Goal: Information Seeking & Learning: Learn about a topic

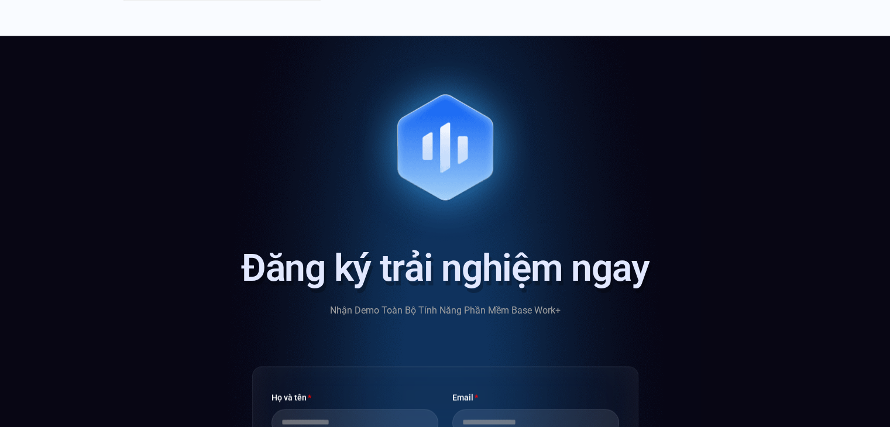
scroll to position [6341, 0]
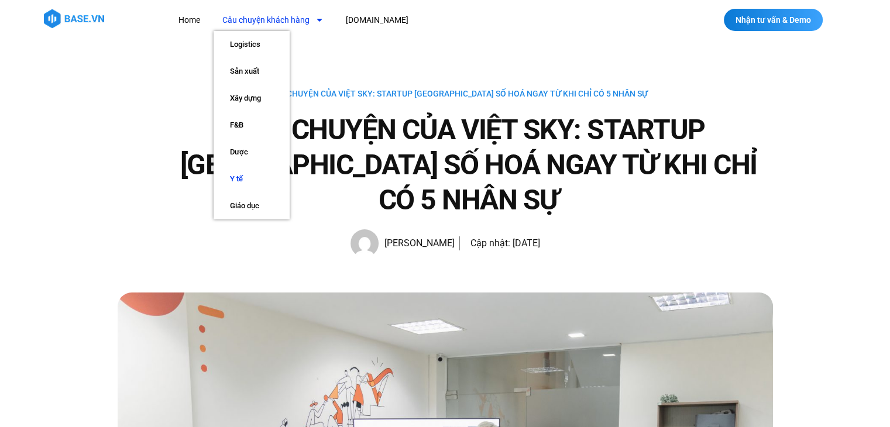
click at [232, 178] on link "Y tế" at bounding box center [252, 179] width 76 height 27
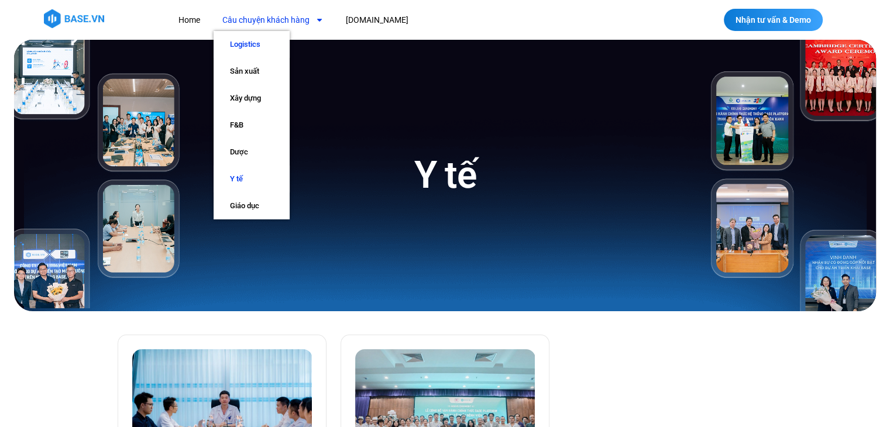
click at [252, 42] on link "Logistics" at bounding box center [252, 44] width 76 height 27
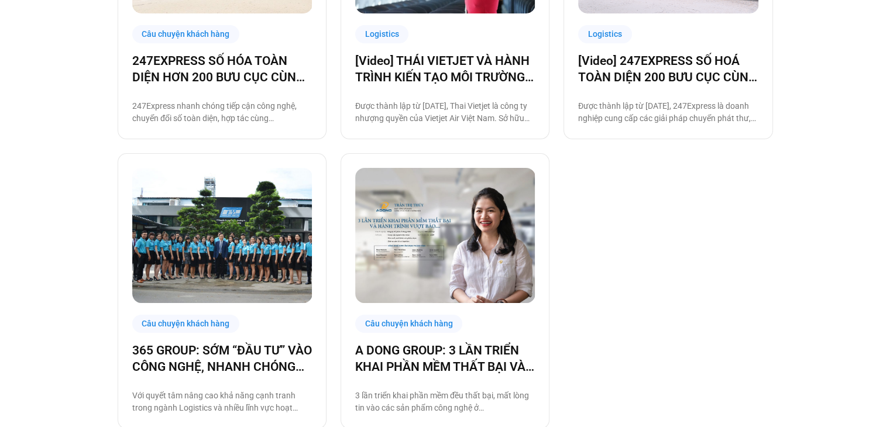
scroll to position [819, 0]
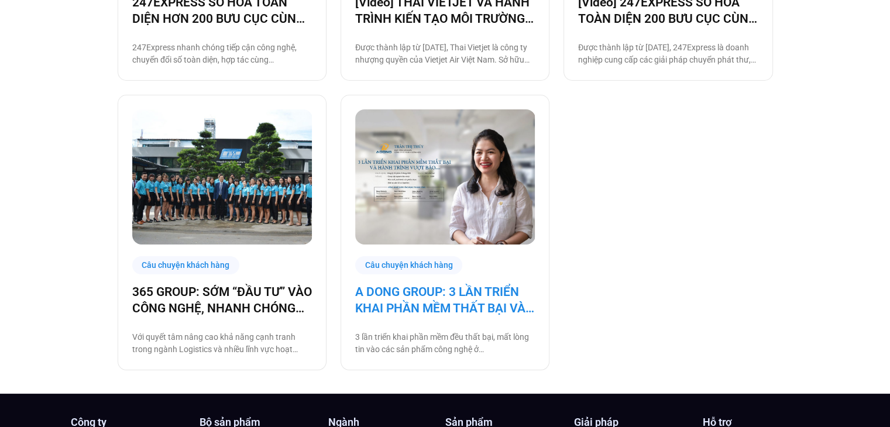
click at [485, 306] on link "A DONG GROUP: 3 LẦN TRIỂN KHAI PHẦN MỀM THẤT BẠI VÀ HÀNH TRÌNH VƯỢT BÃO" at bounding box center [445, 300] width 180 height 33
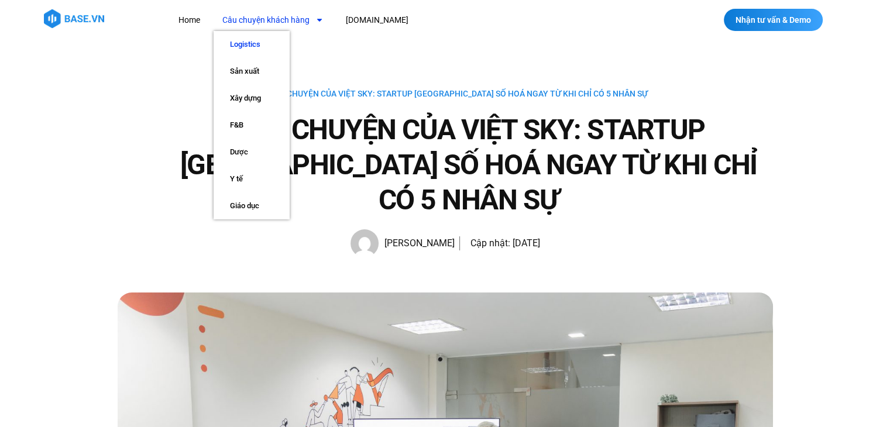
click at [246, 41] on link "Logistics" at bounding box center [252, 44] width 76 height 27
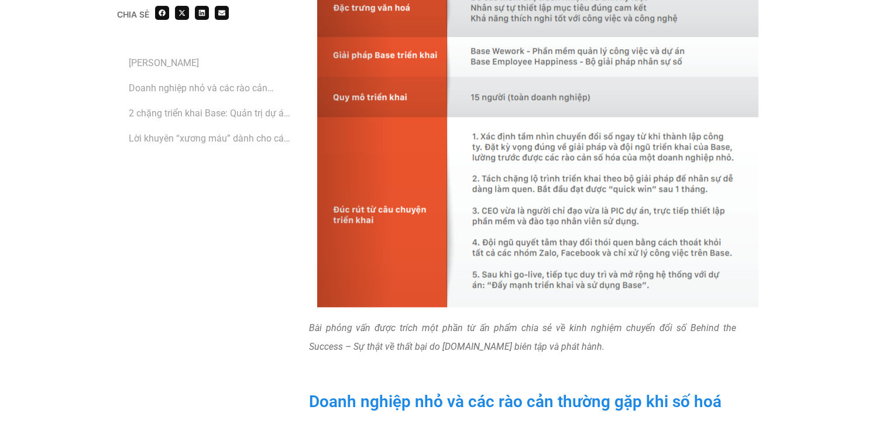
scroll to position [936, 0]
